Goal: Task Accomplishment & Management: Manage account settings

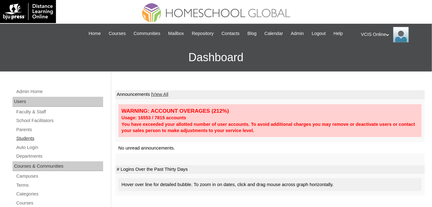
click at [33, 141] on link "Students" at bounding box center [60, 139] width 88 height 8
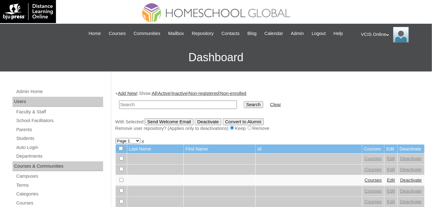
click at [137, 105] on input "text" at bounding box center [178, 105] width 118 height 8
type input "VCIS011-1A-SA2025"
click at [244, 101] on input "Search" at bounding box center [253, 104] width 19 height 7
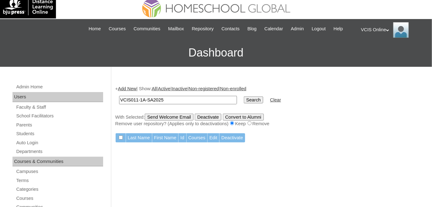
scroll to position [53, 0]
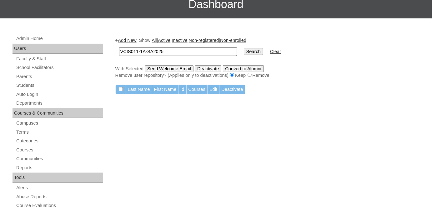
click at [187, 54] on input "VCIS011-1A-SA2025" at bounding box center [178, 52] width 118 height 8
paste input "7"
type input "VCIS017-1A-SA2025"
click at [244, 48] on input "Search" at bounding box center [253, 51] width 19 height 7
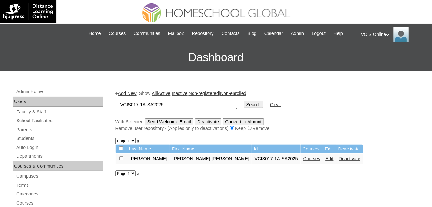
click at [326, 158] on link "Edit" at bounding box center [330, 158] width 8 height 5
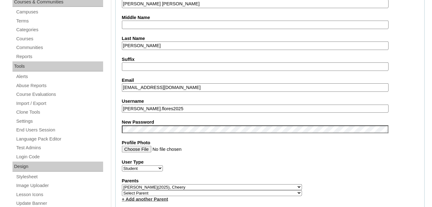
scroll to position [167, 0]
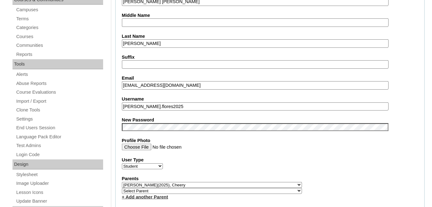
click at [122, 124] on fieldset "Account Information User Id VCIS017-1A-SA2025 Title First Name [PERSON_NAME] [P…" at bounding box center [270, 193] width 310 height 512
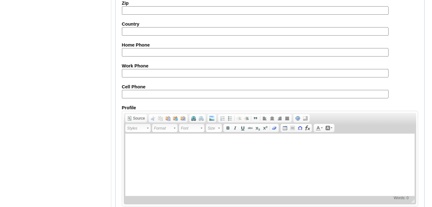
scroll to position [741, 0]
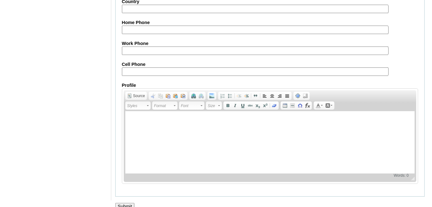
click at [127, 203] on input "Submit" at bounding box center [124, 206] width 19 height 7
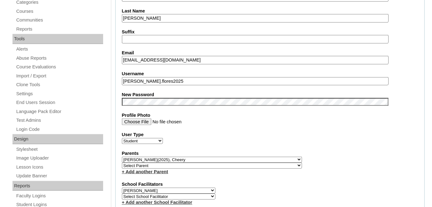
scroll to position [192, 0]
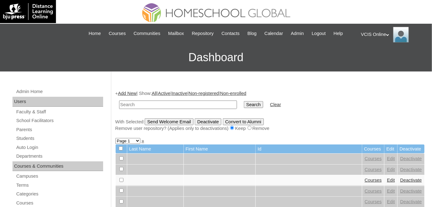
click at [373, 35] on div "VCIS Online My Profile My Settings Logout" at bounding box center [393, 35] width 65 height 16
click at [376, 61] on li "Logout" at bounding box center [380, 59] width 30 height 8
click at [377, 35] on div "VCIS Online My Profile My Settings Logout" at bounding box center [393, 35] width 65 height 16
click at [377, 58] on span "Logout" at bounding box center [372, 58] width 13 height 5
